Goal: Task Accomplishment & Management: Manage account settings

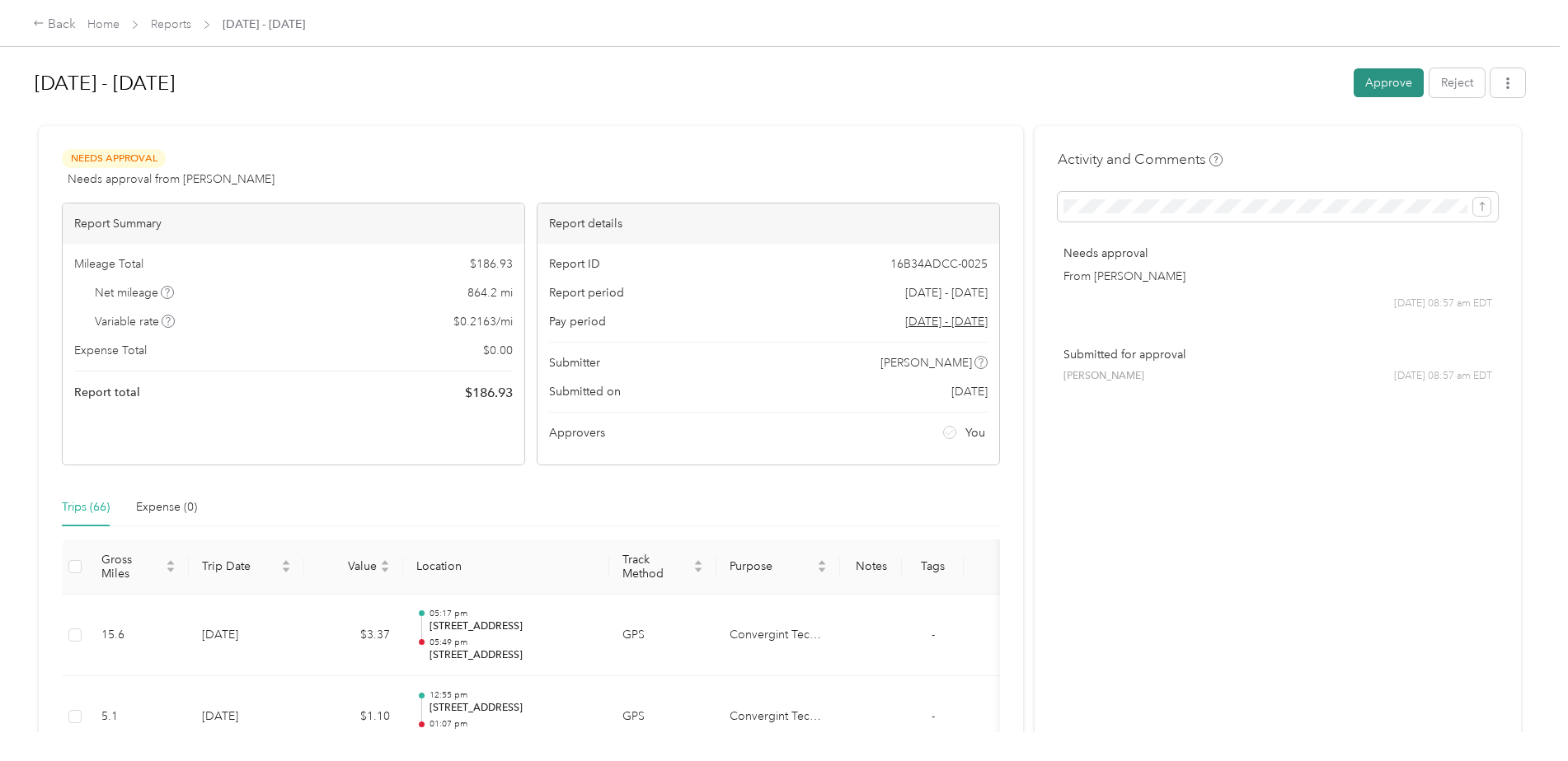
click at [1391, 84] on button "Approve" at bounding box center [1388, 82] width 70 height 29
